Goal: Entertainment & Leisure: Browse casually

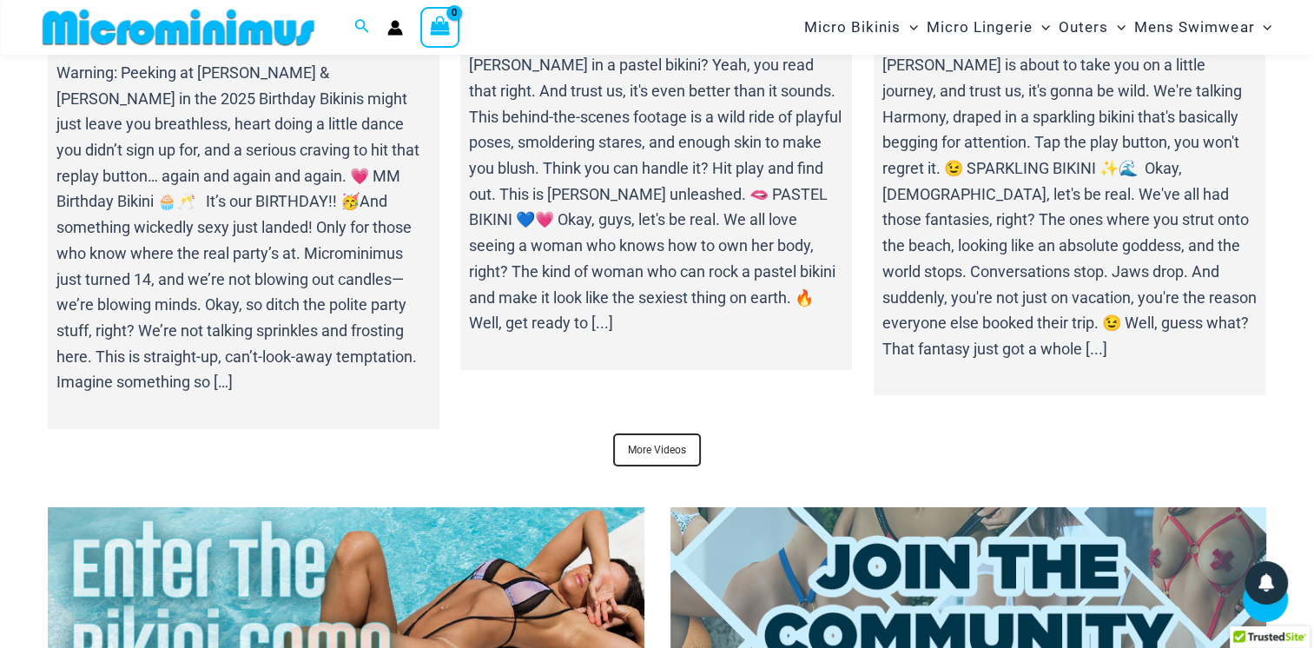
scroll to position [5913, 0]
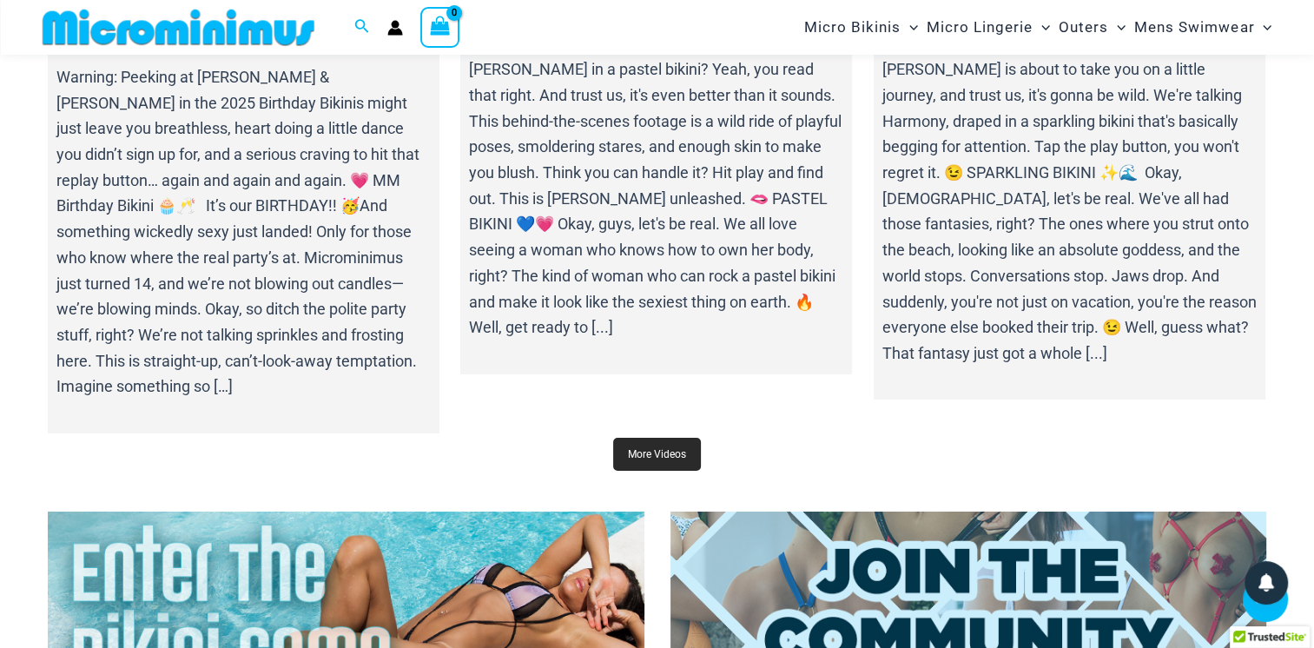
click at [678, 438] on link "More Videos" at bounding box center [657, 454] width 88 height 33
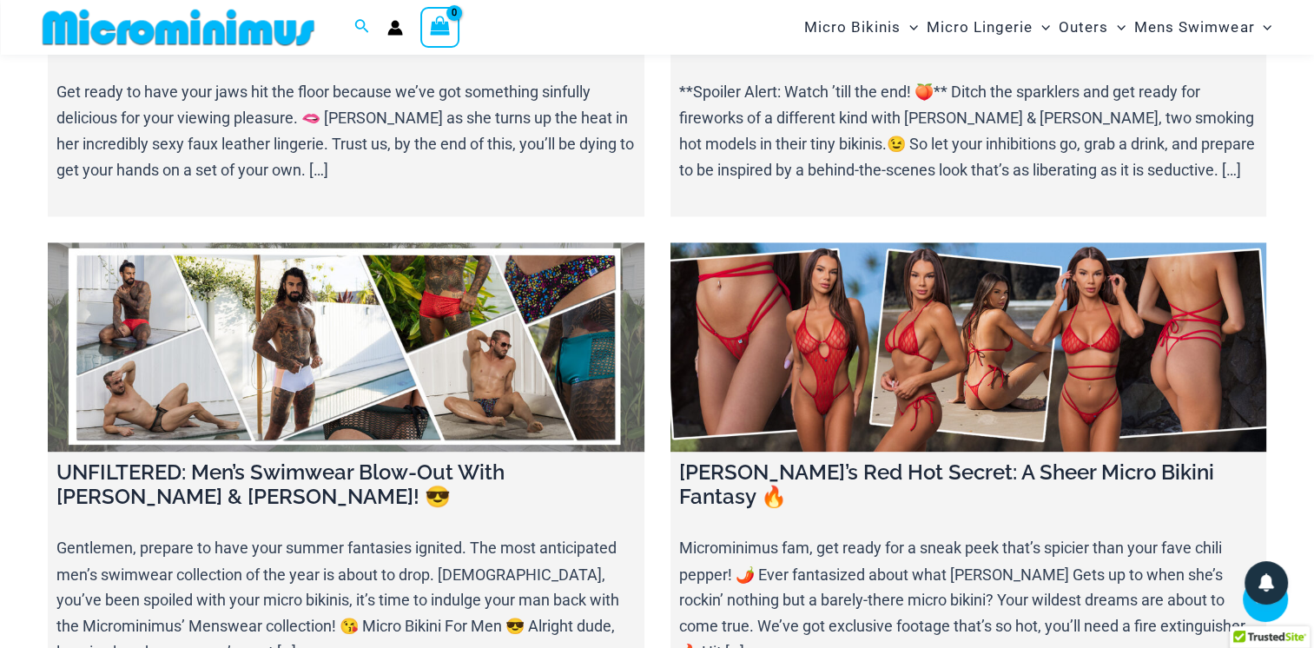
scroll to position [2701, 0]
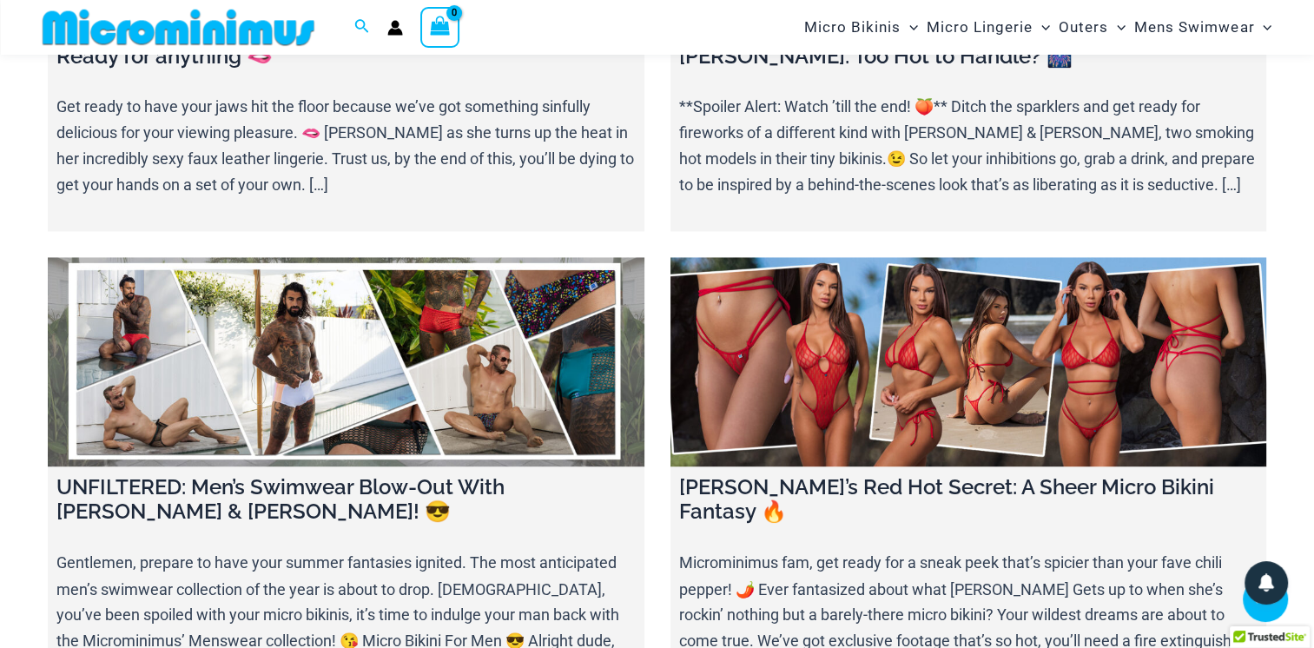
click at [942, 257] on link at bounding box center [969, 361] width 597 height 209
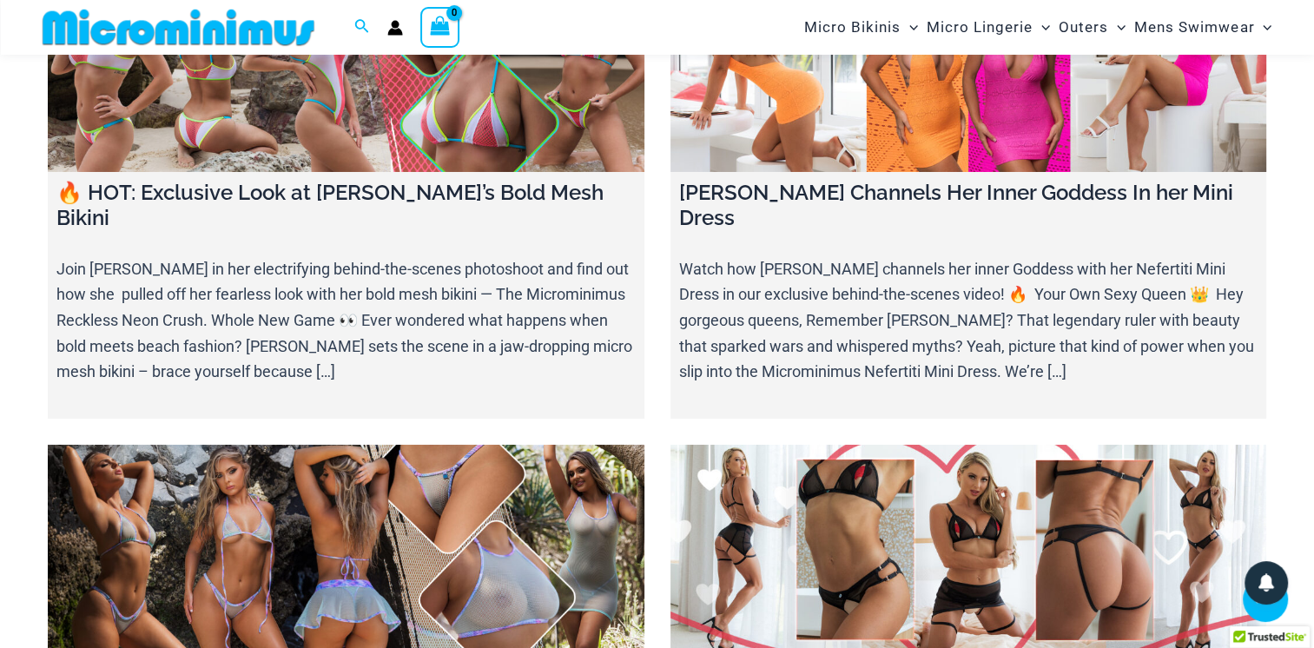
scroll to position [6292, 0]
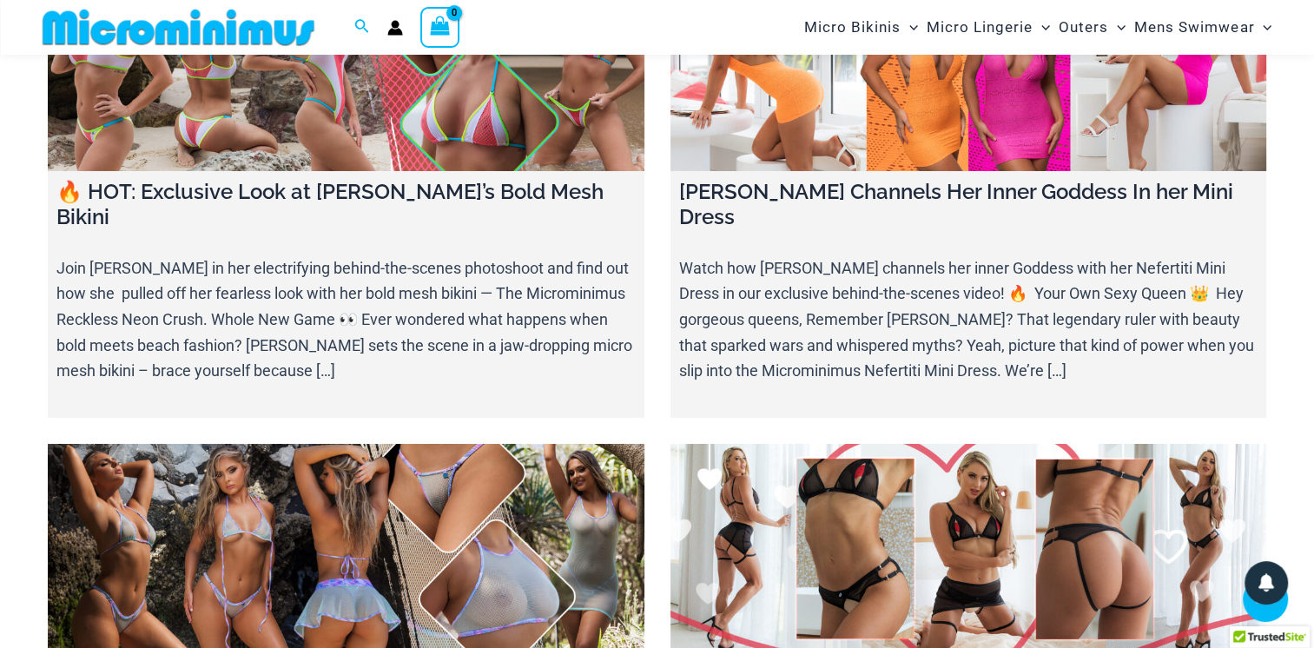
click at [914, 444] on link at bounding box center [969, 548] width 597 height 209
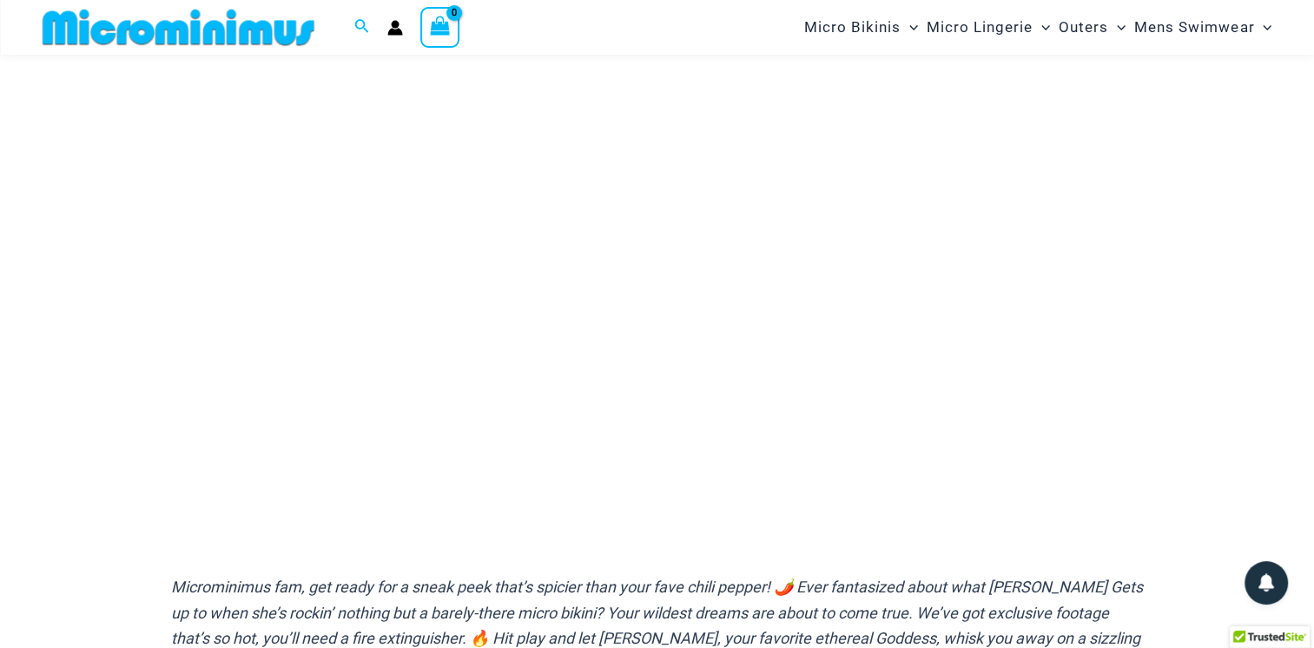
scroll to position [174, 0]
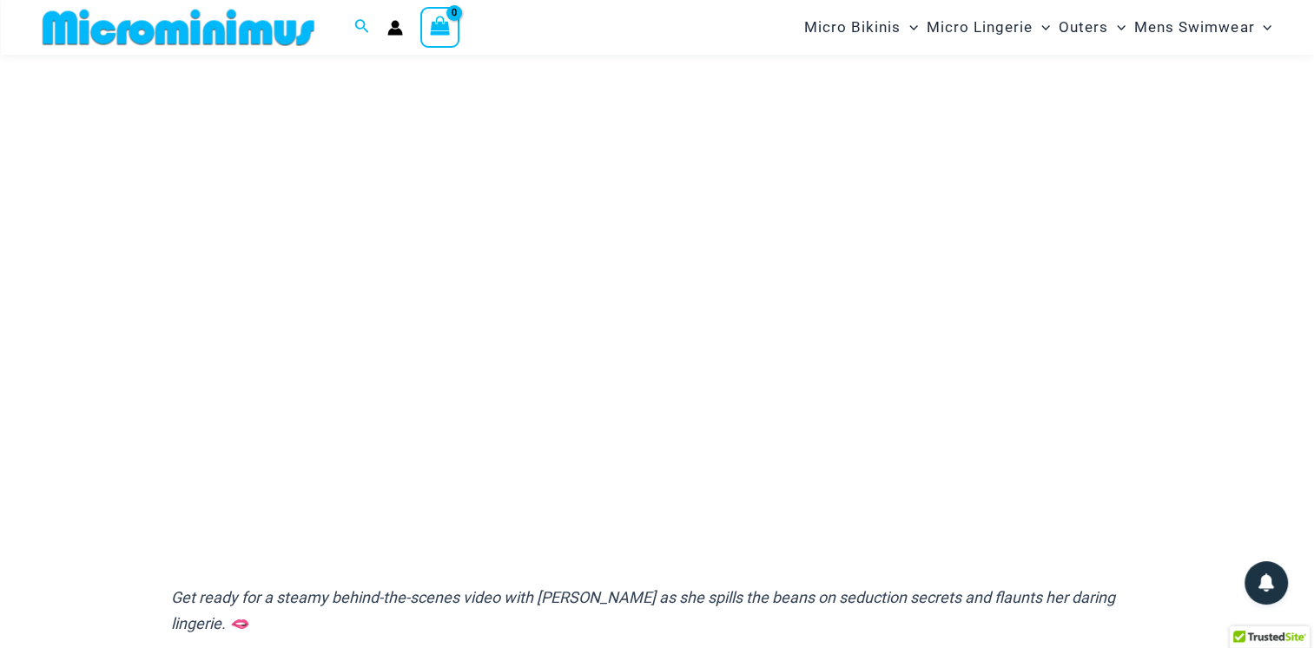
scroll to position [222, 0]
